Goal: Task Accomplishment & Management: Complete application form

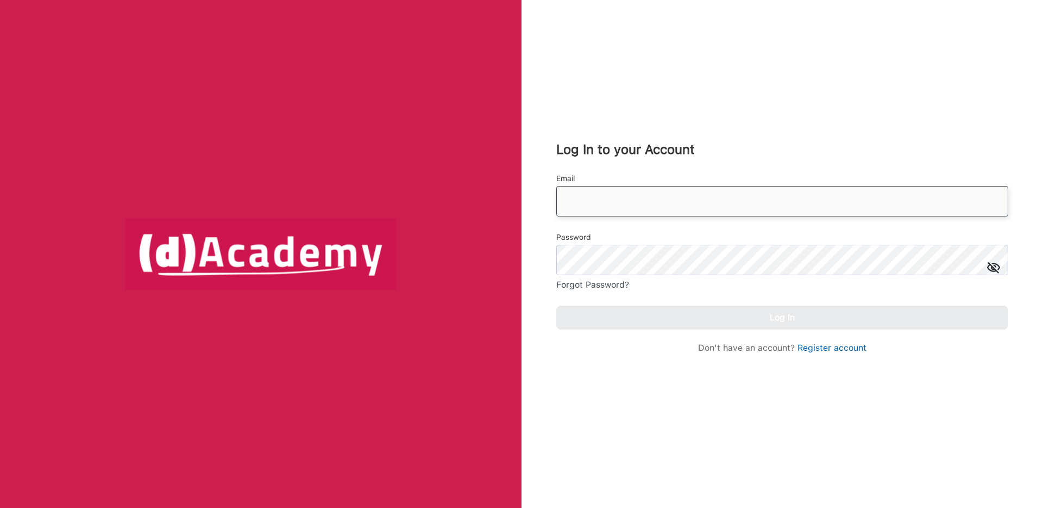
click at [610, 203] on input "email" at bounding box center [782, 201] width 452 height 30
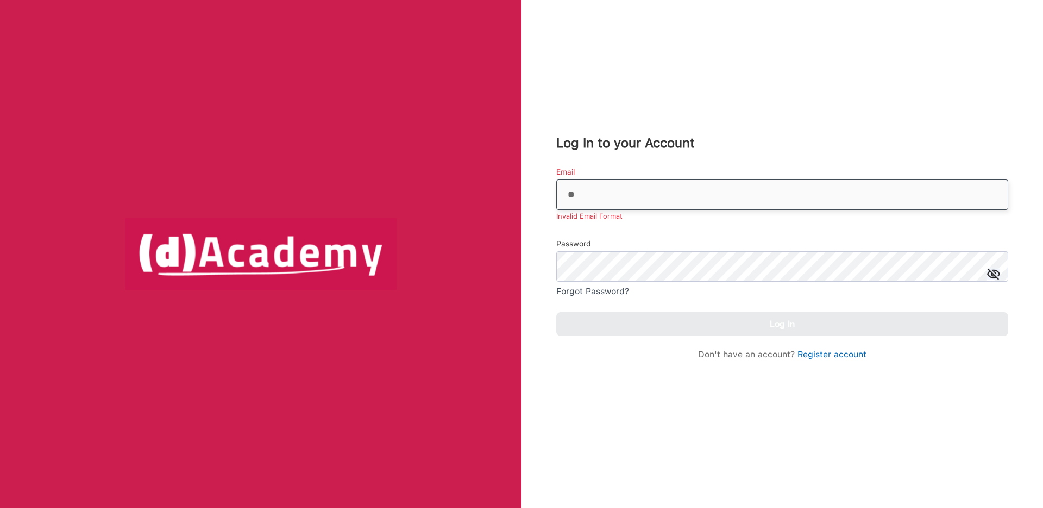
type input "**********"
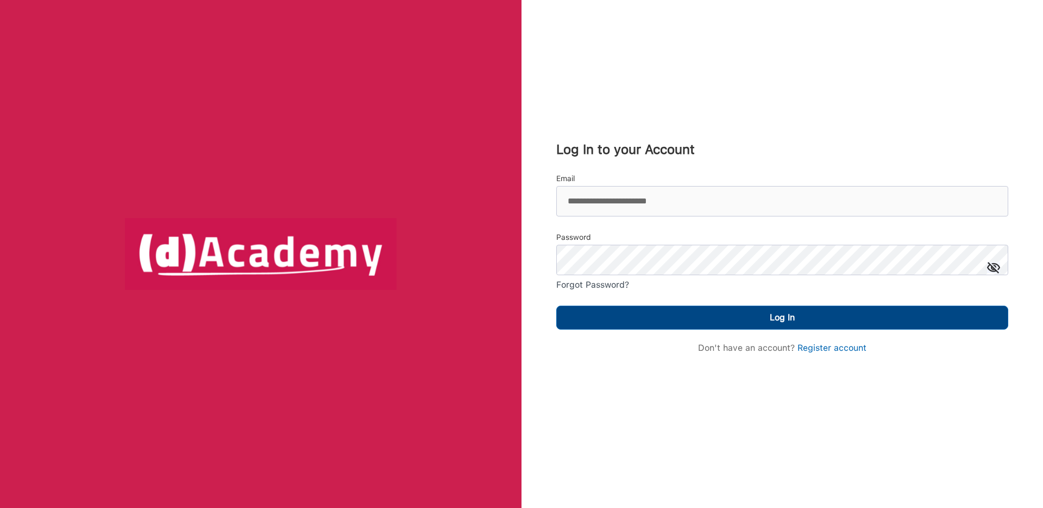
click at [691, 328] on button "Log In" at bounding box center [782, 317] width 452 height 24
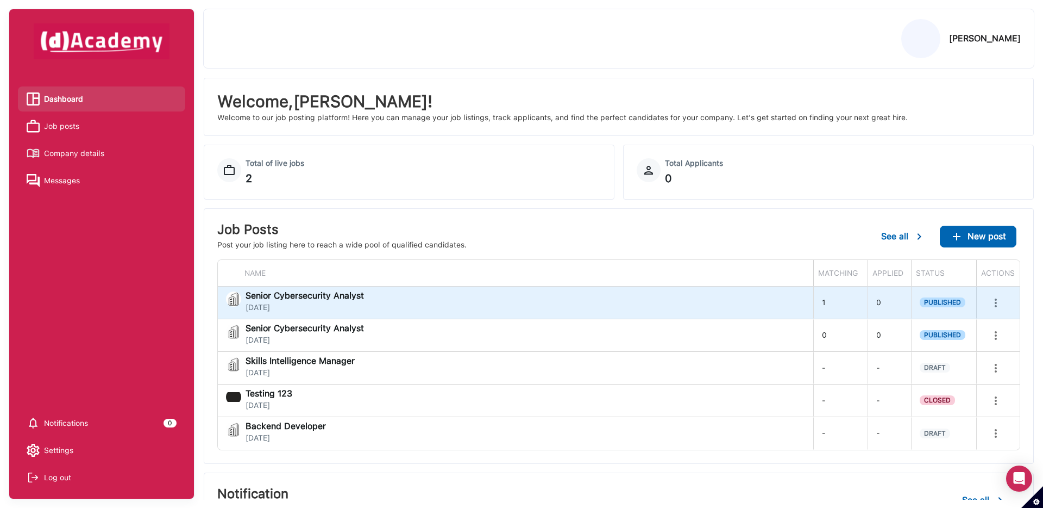
click at [728, 303] on div "Senior Cybersecurity Analyst [DATE]" at bounding box center [515, 302] width 579 height 22
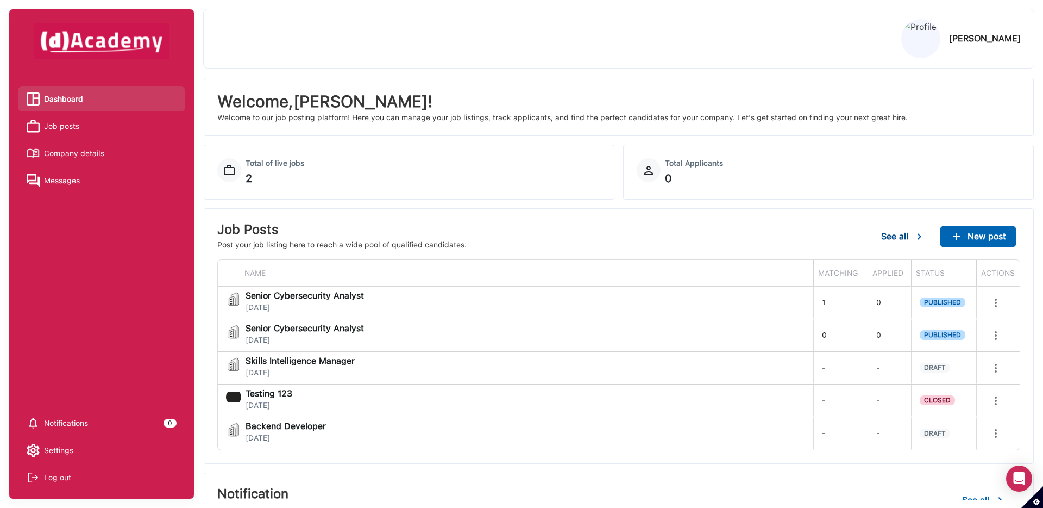
click at [898, 240] on span "See all" at bounding box center [894, 236] width 27 height 10
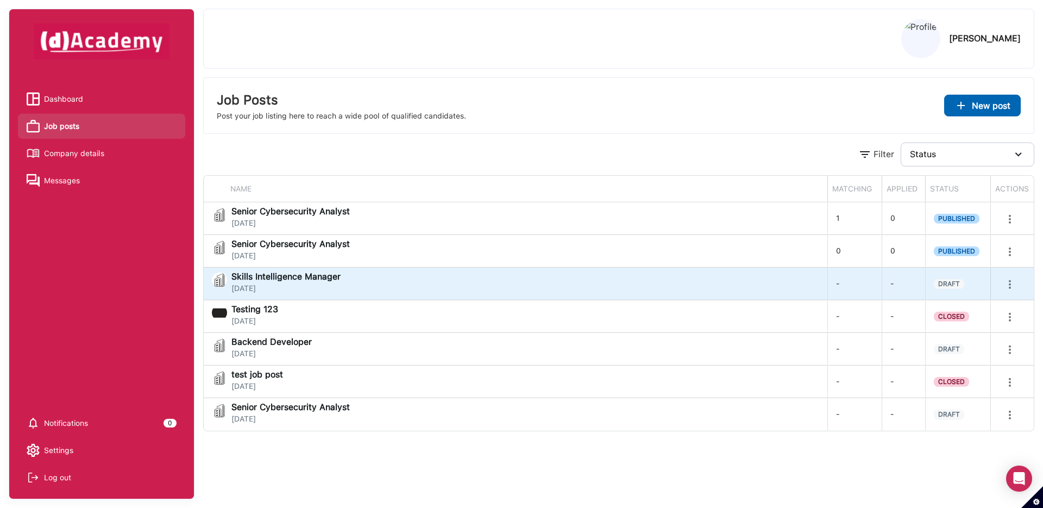
click at [1006, 289] on icon "more" at bounding box center [1010, 284] width 13 height 13
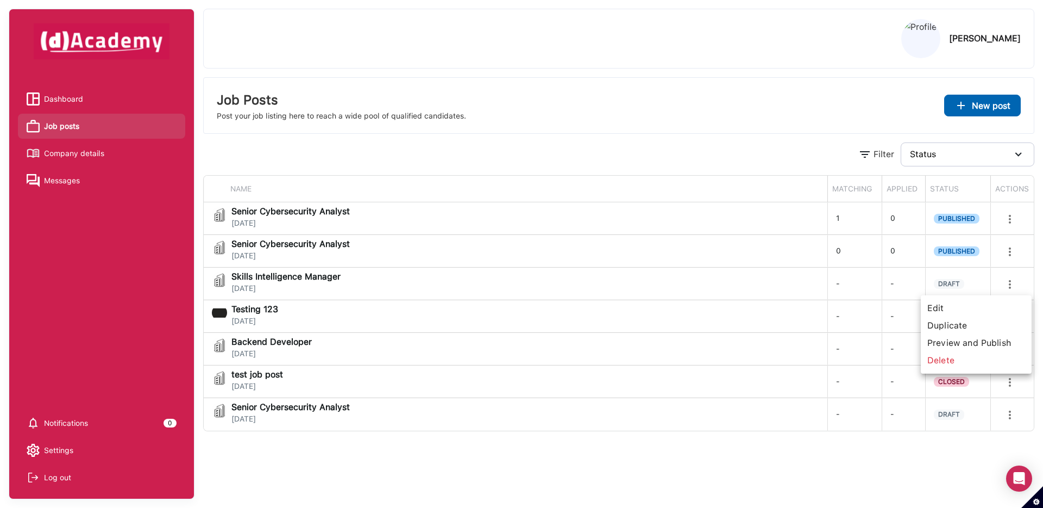
click at [975, 307] on span "Edit" at bounding box center [976, 307] width 102 height 17
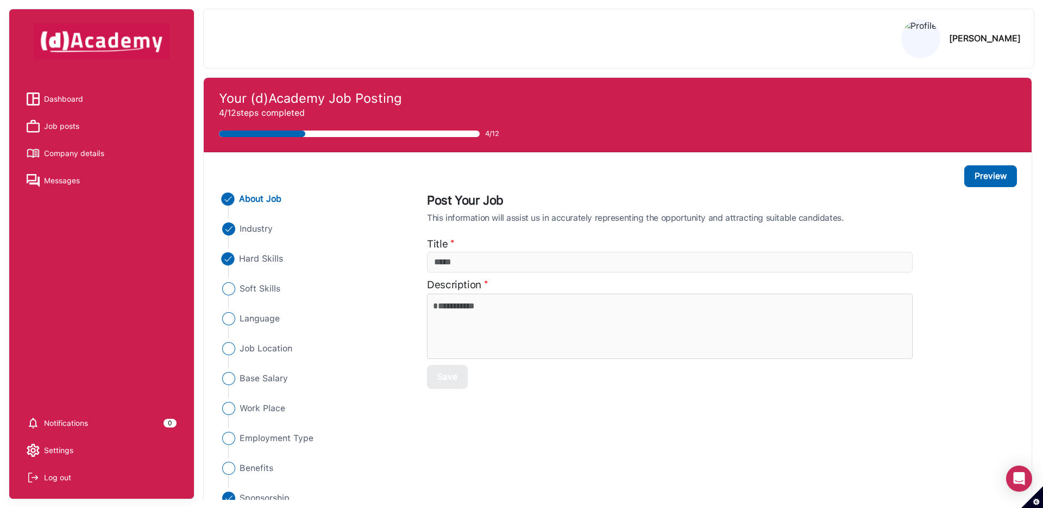
click at [275, 254] on span "Hard Skills" at bounding box center [261, 258] width 45 height 13
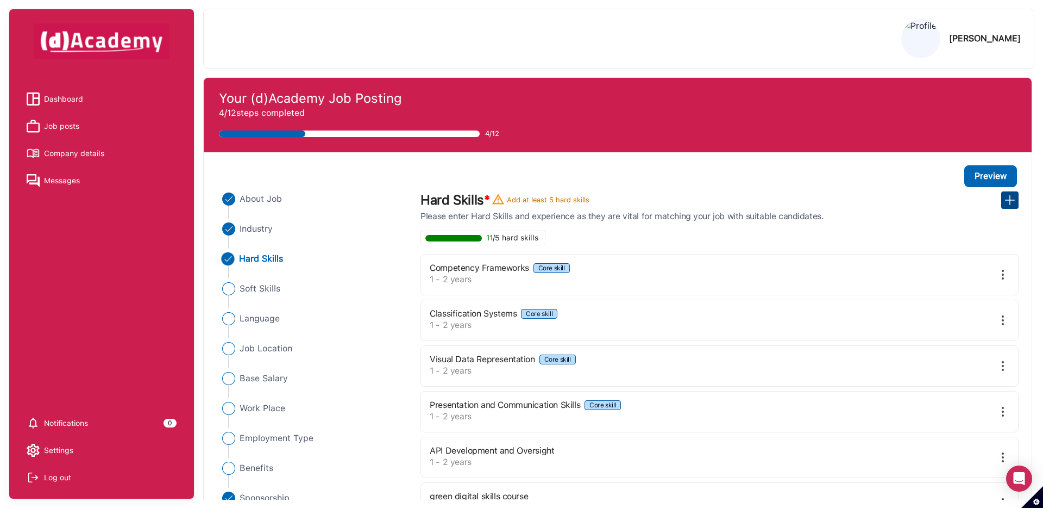
click at [1008, 203] on img at bounding box center [1010, 199] width 13 height 13
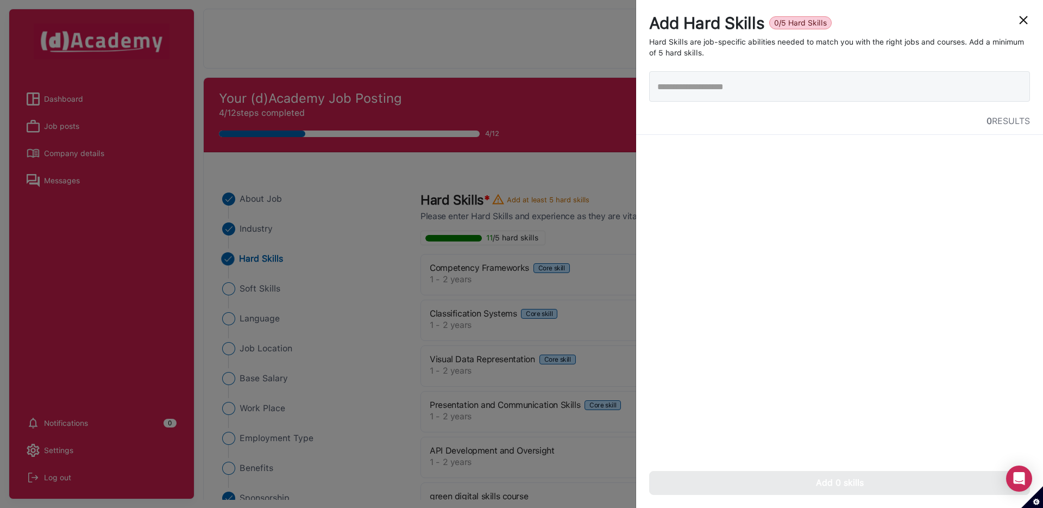
click at [1025, 20] on img "close" at bounding box center [1023, 20] width 13 height 13
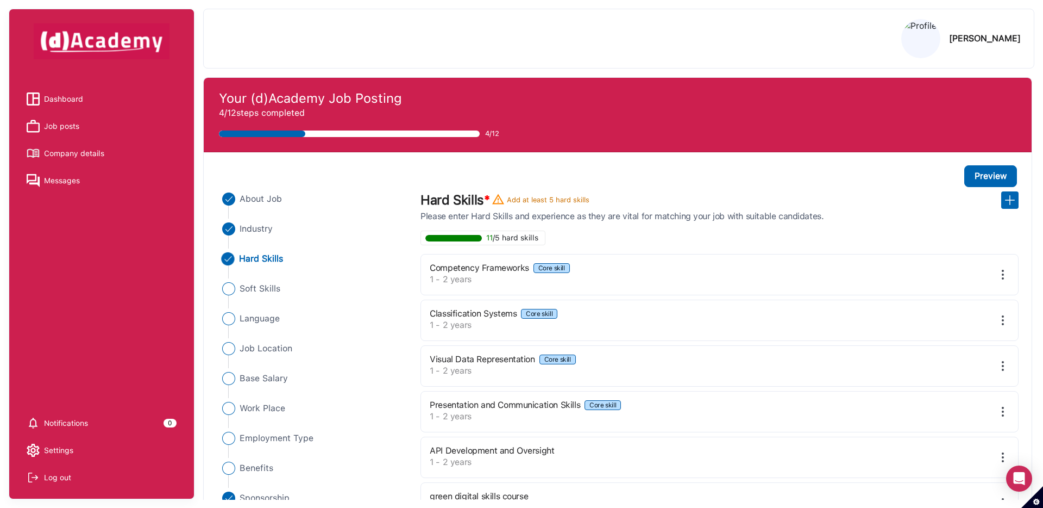
scroll to position [9, 0]
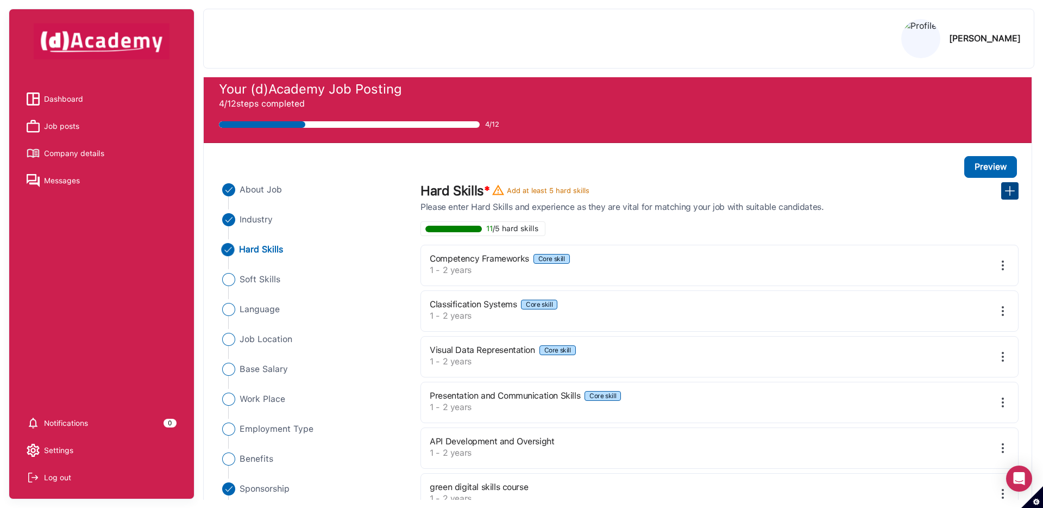
click at [1012, 188] on img at bounding box center [1010, 190] width 13 height 13
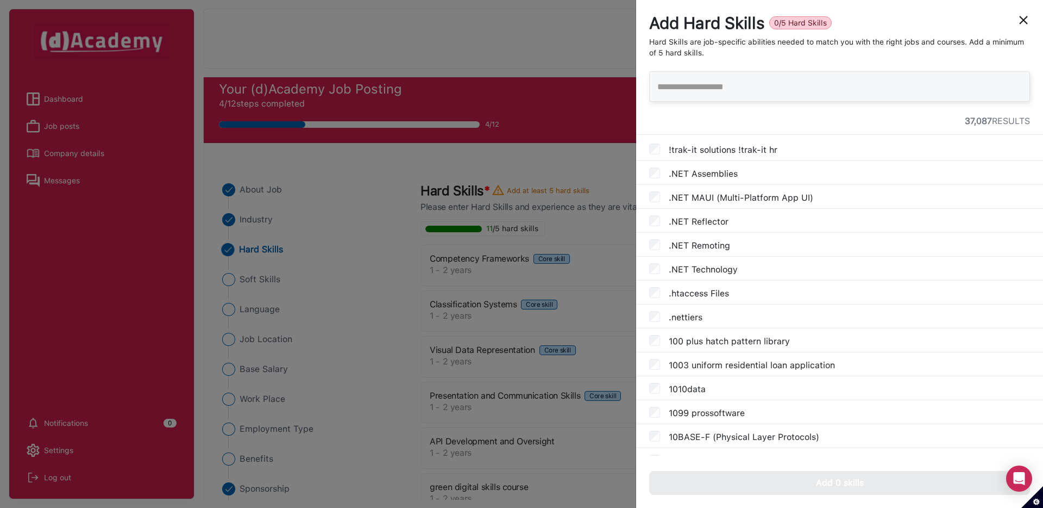
click at [755, 89] on input "text" at bounding box center [839, 86] width 381 height 30
click at [735, 172] on div ".NET Assemblies" at bounding box center [839, 173] width 407 height 24
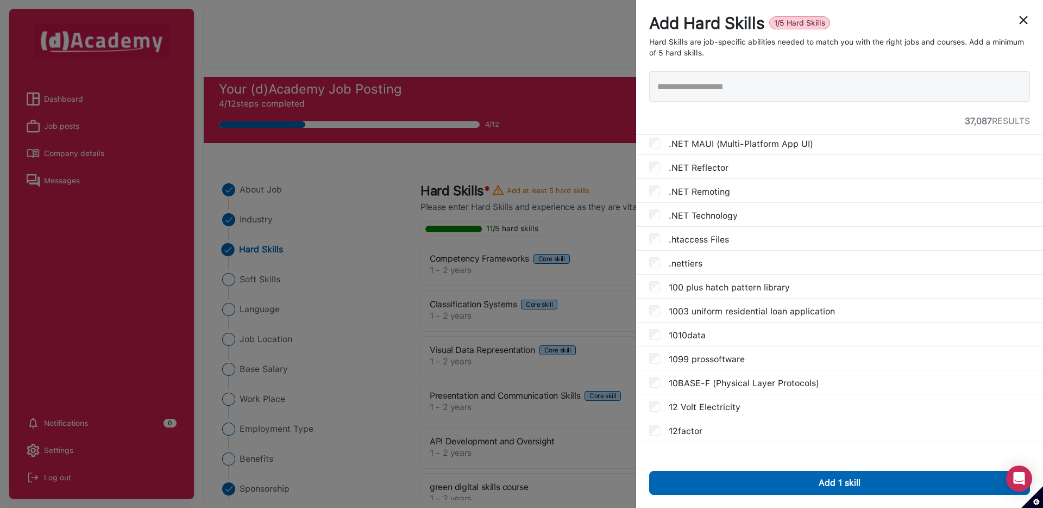
scroll to position [0, 0]
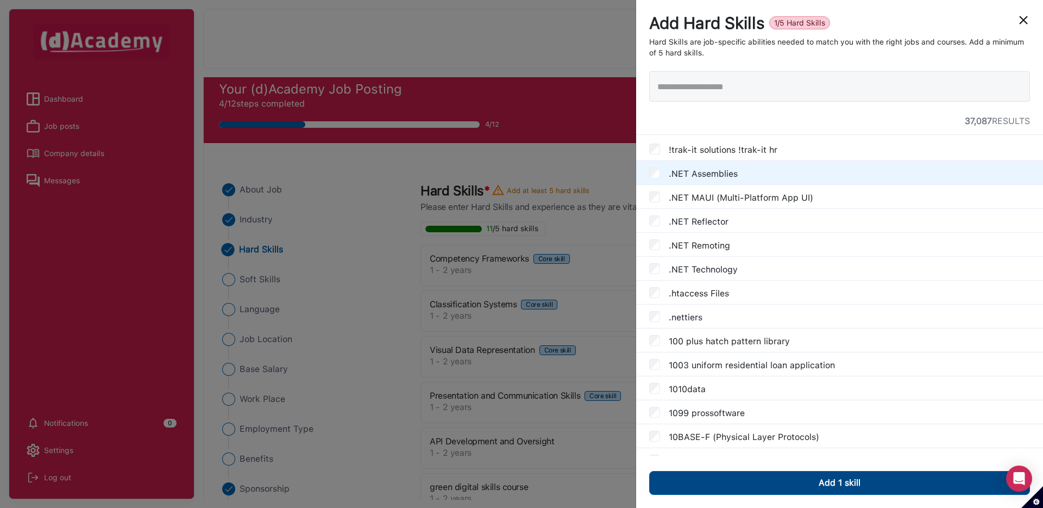
click at [762, 475] on button "Add 1 skill" at bounding box center [839, 483] width 381 height 24
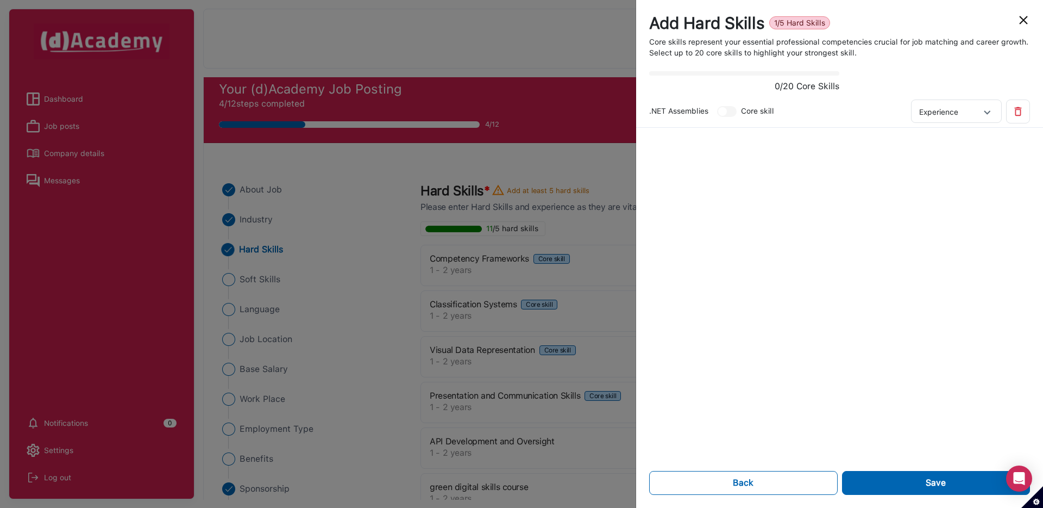
click at [1029, 22] on img "close" at bounding box center [1023, 20] width 13 height 13
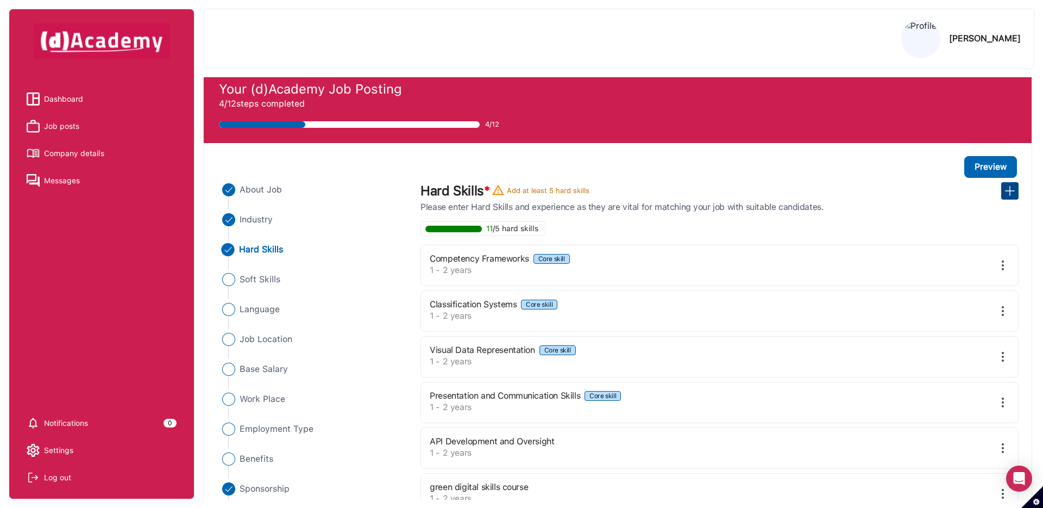
click at [1006, 194] on img at bounding box center [1010, 190] width 13 height 13
